Goal: Check status

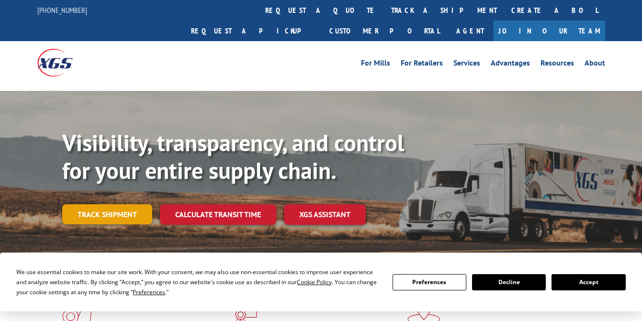
click at [82, 204] on link "Track shipment" at bounding box center [107, 214] width 90 height 20
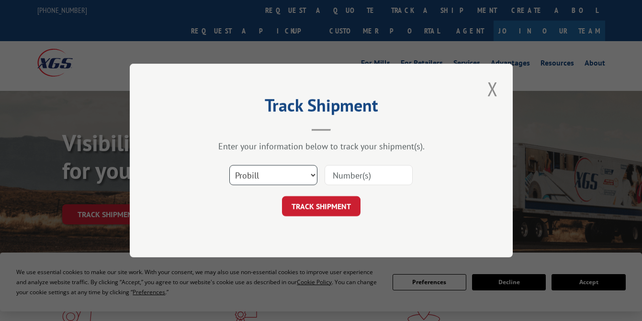
click at [310, 175] on select "Select category... Probill BOL PO" at bounding box center [273, 175] width 88 height 20
select select "bol"
click at [229, 165] on select "Select category... Probill BOL PO" at bounding box center [273, 175] width 88 height 20
click at [346, 176] on input at bounding box center [369, 175] width 88 height 20
type input "2819231"
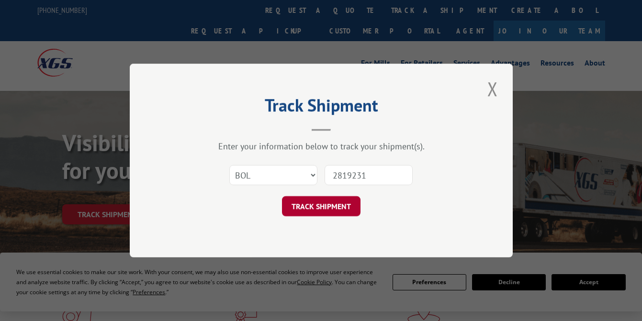
click at [331, 206] on button "TRACK SHIPMENT" at bounding box center [321, 206] width 79 height 20
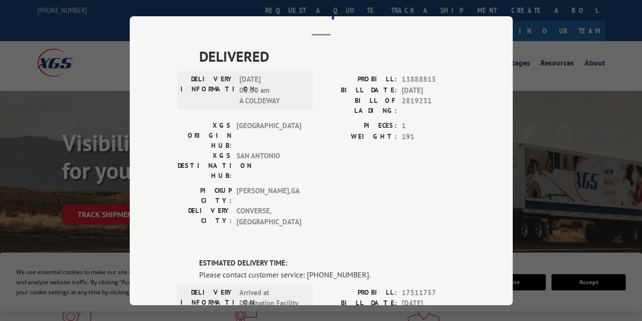
scroll to position [144, 0]
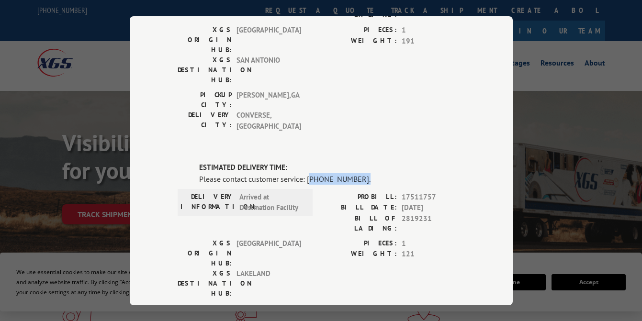
drag, startPoint x: 305, startPoint y: 120, endPoint x: 409, endPoint y: 121, distance: 103.9
click at [409, 173] on div "Please contact customer service: [PHONE_NUMBER]." at bounding box center [332, 178] width 266 height 11
copy div "844) 947-7447."
